Goal: Task Accomplishment & Management: Manage account settings

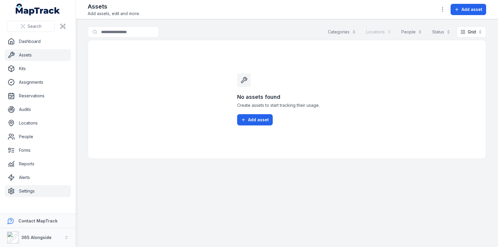
click at [31, 188] on link "Settings" at bounding box center [38, 191] width 66 height 12
click at [132, 118] on div "No assets found Create assets to start tracking their usage. Add asset" at bounding box center [287, 99] width 398 height 119
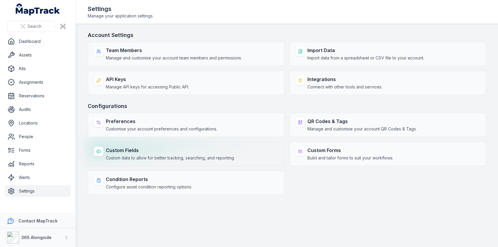
click at [135, 152] on strong "Custom Fields" at bounding box center [170, 150] width 129 height 7
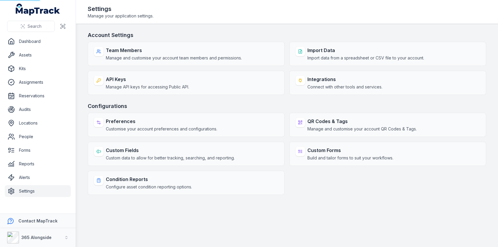
click at [186, 100] on div "Account Settings Team Members Manage and customise your account team members an…" at bounding box center [287, 113] width 398 height 164
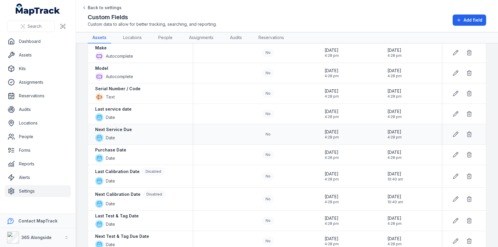
scroll to position [50, 0]
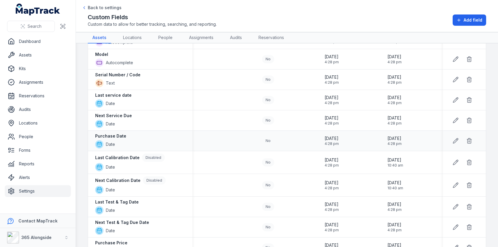
click at [159, 133] on div "Purchase Date Date" at bounding box center [140, 140] width 90 height 15
click at [159, 134] on div "Purchase Date Date" at bounding box center [140, 140] width 90 height 15
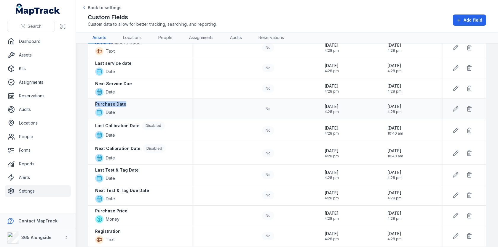
scroll to position [147, 0]
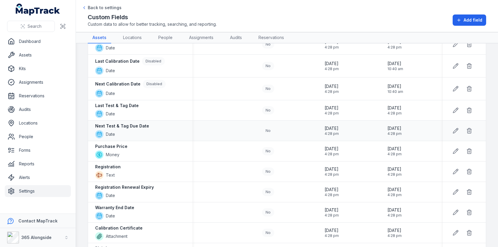
click at [120, 123] on strong "Next Test & Tag Due Date" at bounding box center [122, 126] width 54 height 6
click at [150, 82] on div "Disabled" at bounding box center [154, 84] width 23 height 8
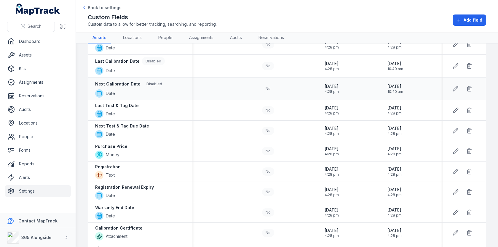
click at [127, 83] on strong "Next Calibration Date" at bounding box center [117, 84] width 45 height 6
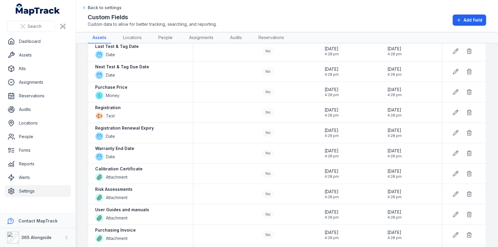
scroll to position [209, 0]
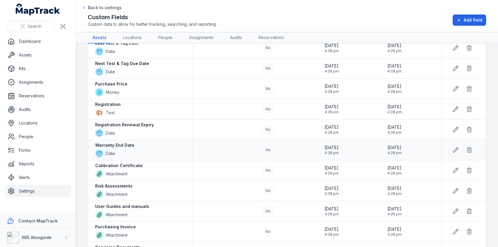
click at [136, 143] on div "Warranty End Date Date" at bounding box center [140, 150] width 90 height 15
click at [145, 122] on strong "Registration Renewal Expiry" at bounding box center [124, 125] width 59 height 6
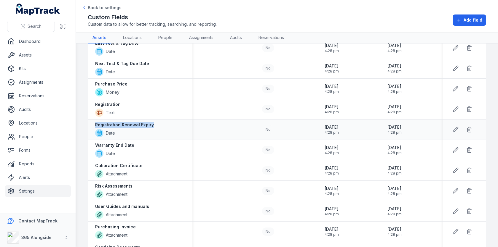
click at [145, 122] on strong "Registration Renewal Expiry" at bounding box center [124, 125] width 59 height 6
click at [161, 122] on div "Registration Renewal Expiry Date" at bounding box center [140, 129] width 90 height 15
drag, startPoint x: 161, startPoint y: 125, endPoint x: 88, endPoint y: 102, distance: 76.1
click at [88, 102] on tbody "Make Autocomplete No [DATE] 4:28 pm [DATE] 4:28 pm Model Autocomplete No [DATE]…" at bounding box center [287, 77] width 398 height 414
click at [115, 122] on strong "Registration Renewal Expiry" at bounding box center [124, 125] width 59 height 6
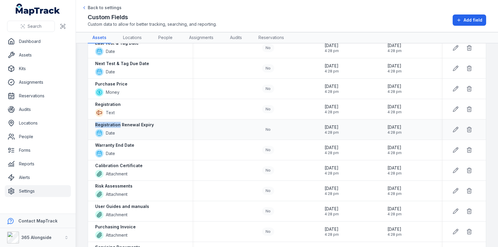
click at [115, 122] on strong "Registration Renewal Expiry" at bounding box center [124, 125] width 59 height 6
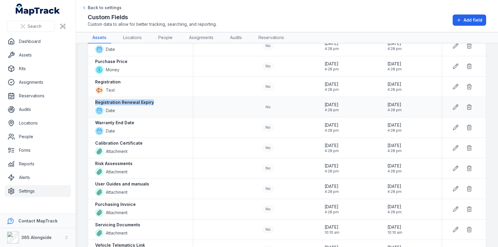
scroll to position [262, 0]
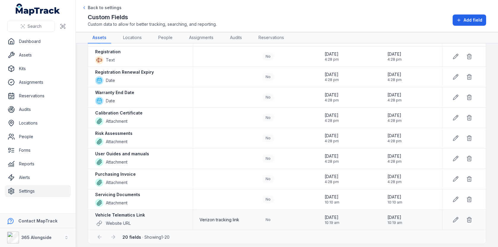
click at [135, 212] on strong "Vehicle Telematics Link" at bounding box center [120, 215] width 50 height 6
click at [145, 212] on div "Vehicle Telematics Link Website URL" at bounding box center [140, 219] width 90 height 15
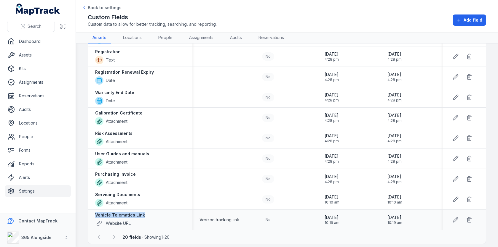
click at [145, 212] on div "Vehicle Telematics Link Website URL" at bounding box center [140, 219] width 90 height 15
click at [211, 217] on span "Verizon tracking link" at bounding box center [219, 220] width 40 height 6
click at [222, 217] on span "Verizon tracking link" at bounding box center [219, 220] width 40 height 6
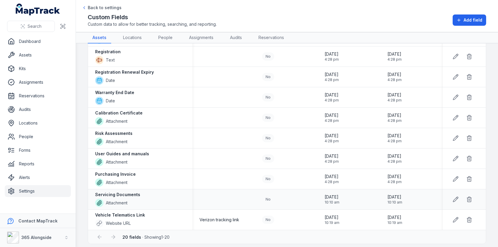
click at [145, 197] on div "Servicing Documents Attachment" at bounding box center [140, 199] width 90 height 15
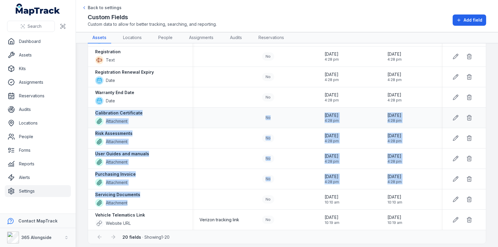
drag, startPoint x: 155, startPoint y: 197, endPoint x: 92, endPoint y: 110, distance: 107.8
click at [92, 109] on tbody "Make Autocomplete No [DATE] 4:28 pm [DATE] 4:28 pm Model Autocomplete No [DATE]…" at bounding box center [287, 24] width 398 height 414
click at [454, 115] on icon at bounding box center [455, 118] width 6 height 6
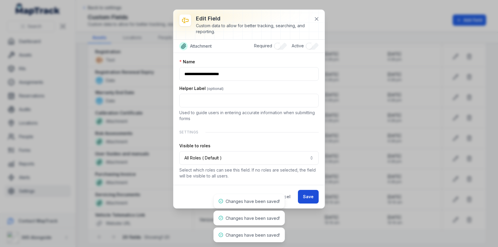
click at [310, 192] on button "Save" at bounding box center [308, 197] width 21 height 14
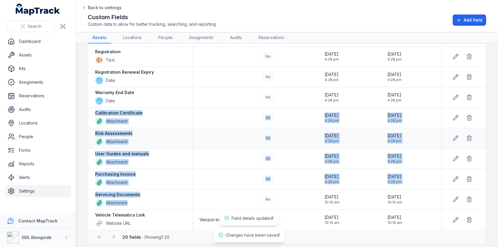
click at [247, 136] on div at bounding box center [223, 138] width 63 height 5
